Goal: Register for event/course

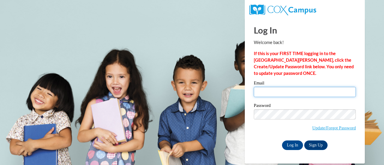
click at [270, 92] on input "Email" at bounding box center [305, 92] width 102 height 10
type input "Elizabeth.Paredes@rusd.org"
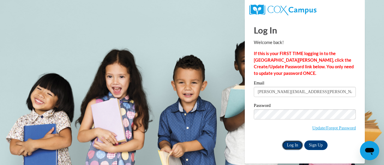
click at [294, 146] on input "Log In" at bounding box center [292, 146] width 21 height 10
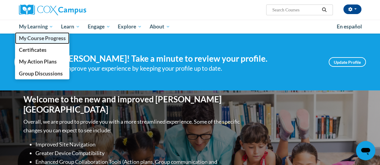
click at [43, 41] on span "My Course Progress" at bounding box center [42, 38] width 47 height 6
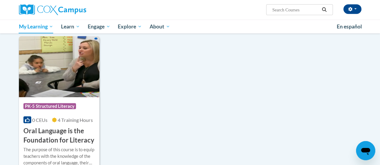
scroll to position [420, 0]
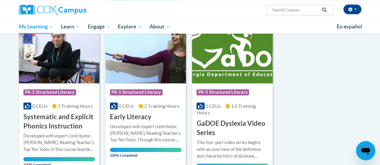
click at [273, 9] on input "Search..." at bounding box center [295, 9] width 48 height 7
type input "response to intervention"
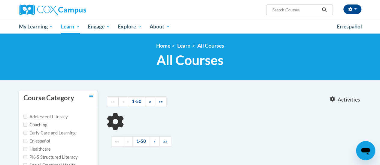
type input "response to intervention"
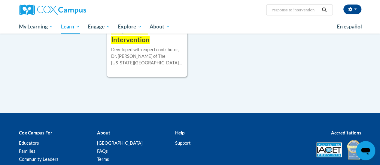
scroll to position [90, 0]
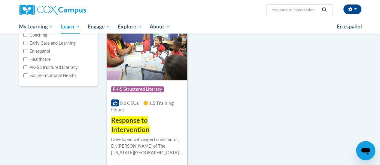
click at [167, 128] on h3 "Response to Intervention" at bounding box center [146, 125] width 71 height 19
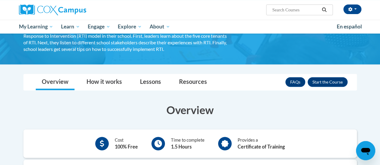
scroll to position [60, 0]
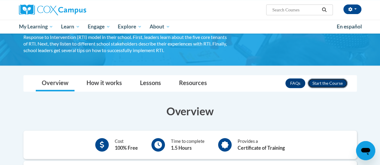
click at [321, 83] on button "Enroll" at bounding box center [327, 84] width 40 height 10
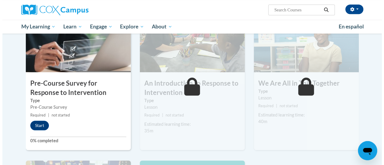
scroll to position [150, 0]
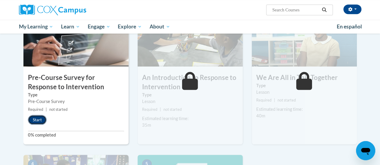
click at [39, 119] on button "Start" at bounding box center [37, 120] width 19 height 10
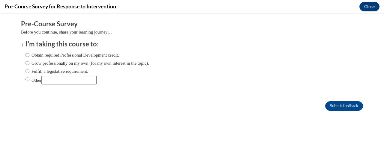
scroll to position [0, 0]
click at [27, 79] on label "Other" at bounding box center [61, 80] width 71 height 8
click at [27, 79] on input "Other" at bounding box center [28, 79] width 4 height 7
radio input "true"
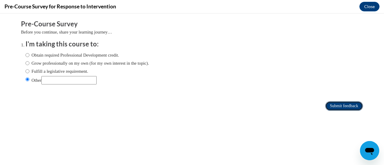
click at [345, 108] on input "Submit feedback" at bounding box center [344, 106] width 38 height 10
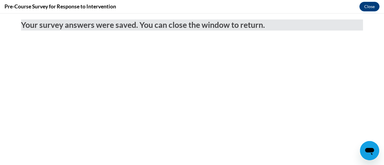
click at [215, 79] on body "Your survey answers were saved. You can close the window to return." at bounding box center [192, 90] width 384 height 152
click at [379, 7] on button "Close" at bounding box center [369, 7] width 20 height 10
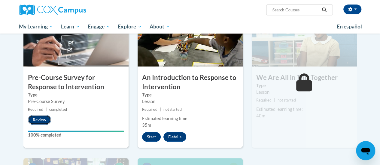
click at [37, 121] on button "Review" at bounding box center [39, 120] width 23 height 10
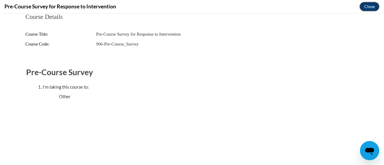
click at [372, 10] on button "Close" at bounding box center [369, 7] width 20 height 10
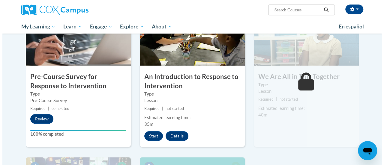
scroll to position [180, 0]
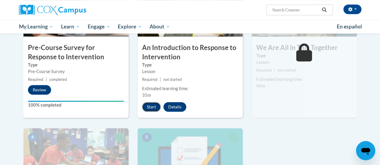
click at [156, 109] on button "Start" at bounding box center [151, 107] width 19 height 10
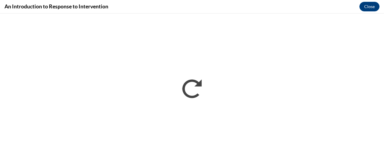
scroll to position [0, 0]
